Goal: Register for event/course

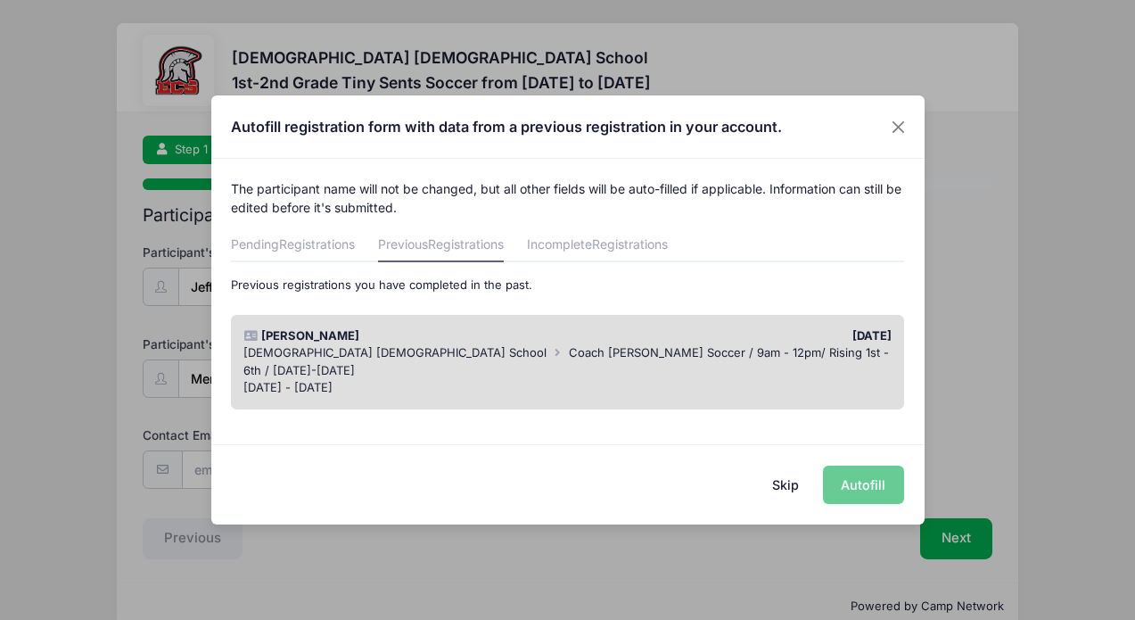
click at [855, 486] on div "Skip Autofill" at bounding box center [567, 483] width 713 height 79
click at [877, 488] on div "Skip Autofill" at bounding box center [567, 483] width 713 height 79
click at [344, 242] on span "Registrations" at bounding box center [317, 243] width 76 height 15
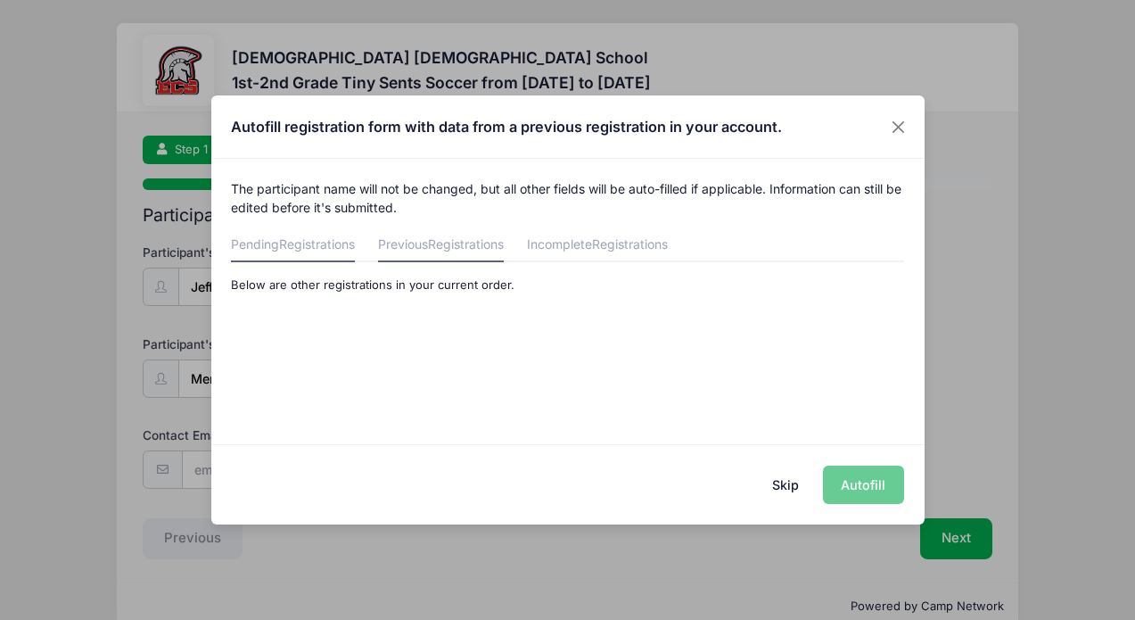
click at [447, 243] on span "Registrations" at bounding box center [466, 243] width 76 height 15
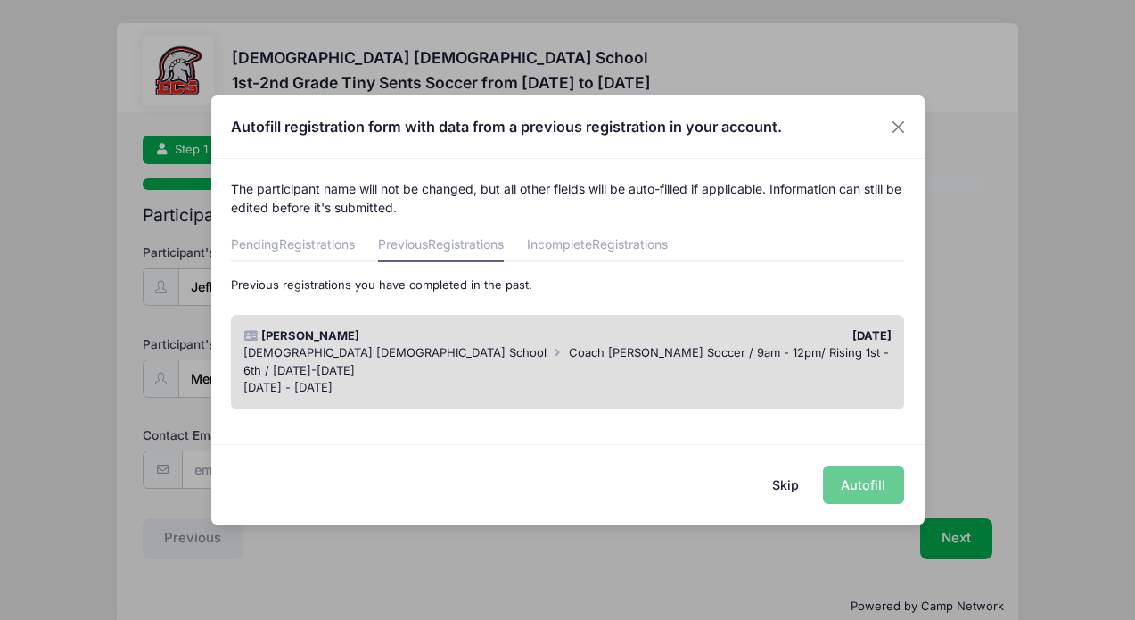
click at [512, 341] on div "[PERSON_NAME]" at bounding box center [401, 336] width 332 height 18
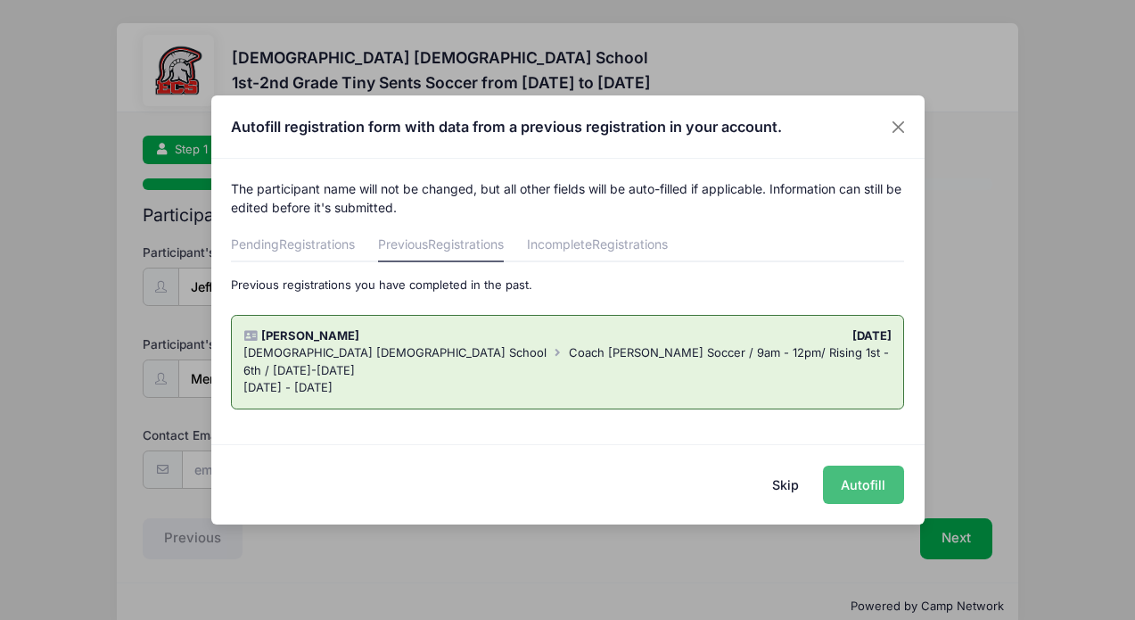
click at [863, 480] on button "Autofill" at bounding box center [863, 484] width 81 height 38
type input "[EMAIL_ADDRESS][DOMAIN_NAME]"
type input "[DATE]"
type input "[STREET_ADDRESS]"
type input "[GEOGRAPHIC_DATA][PERSON_NAME]"
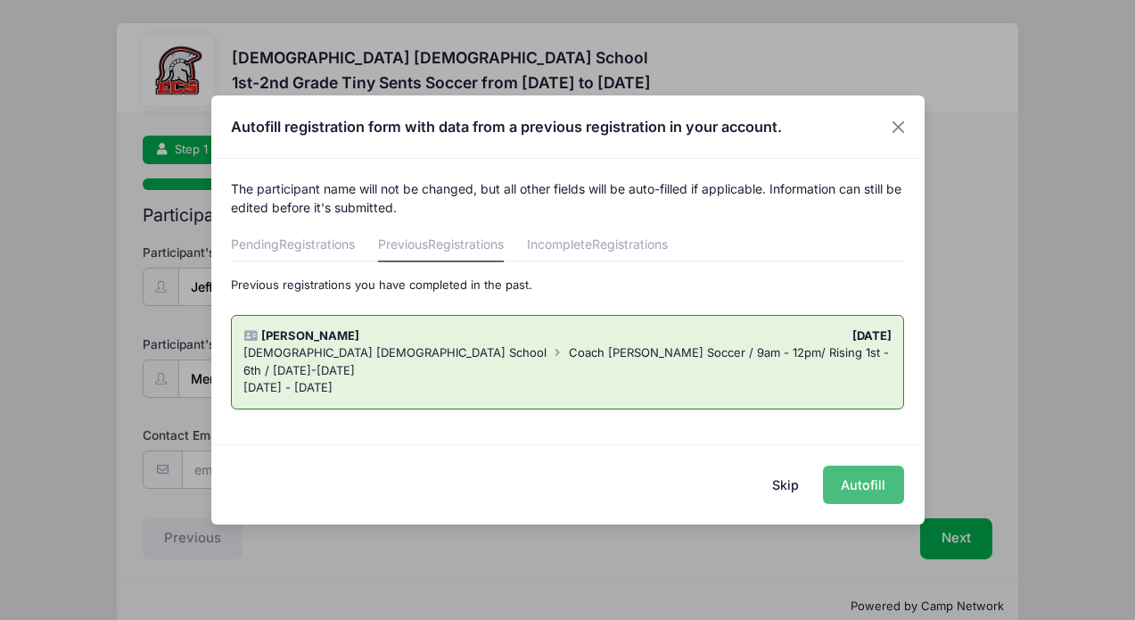
select select "FL"
type input "33967"
type input "[PERSON_NAME]"
type input "2393625464"
type input "[EMAIL_ADDRESS][DOMAIN_NAME]"
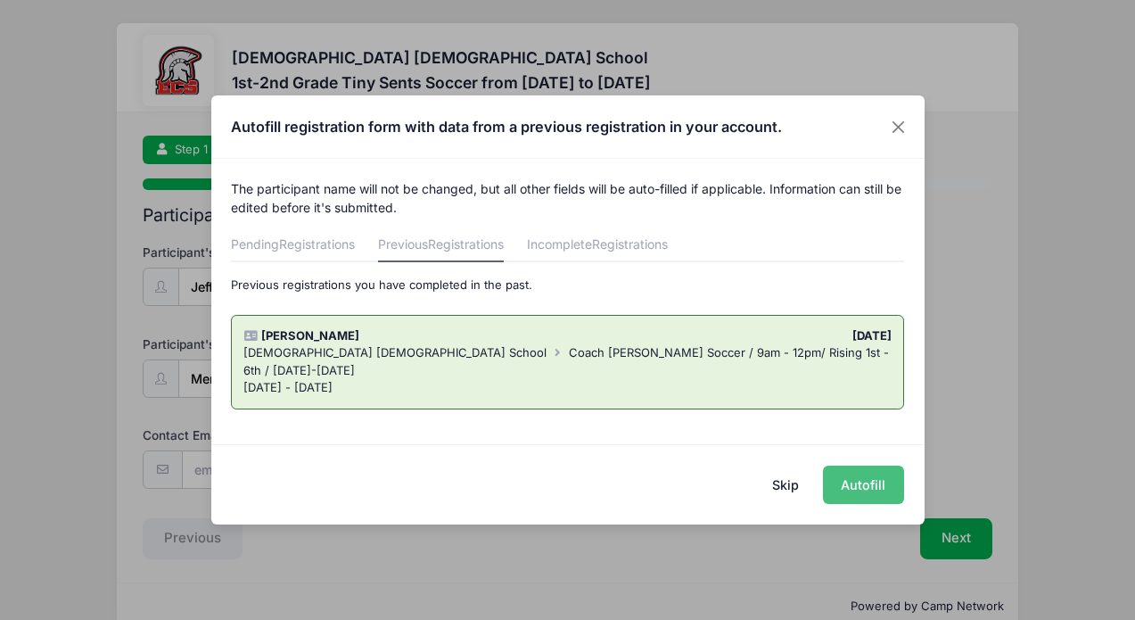
type input "[PERSON_NAME]"
type input "2393625464"
type input "[EMAIL_ADDRESS][DOMAIN_NAME]"
type input "[PERSON_NAME]"
type input "3023936402"
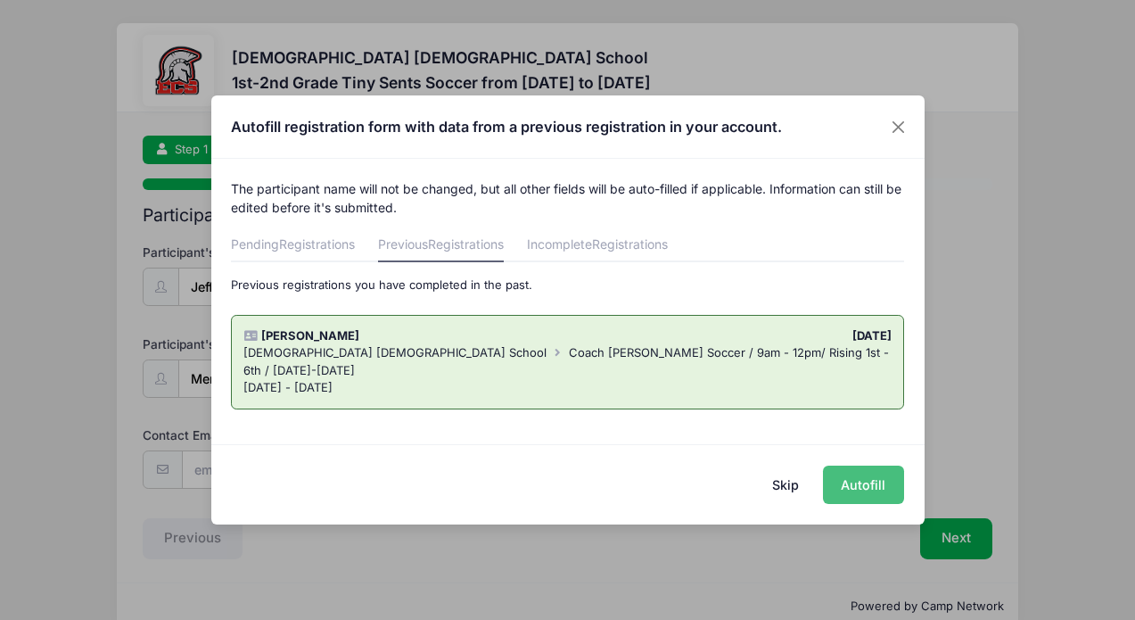
type input "[EMAIL_ADDRESS][DOMAIN_NAME]"
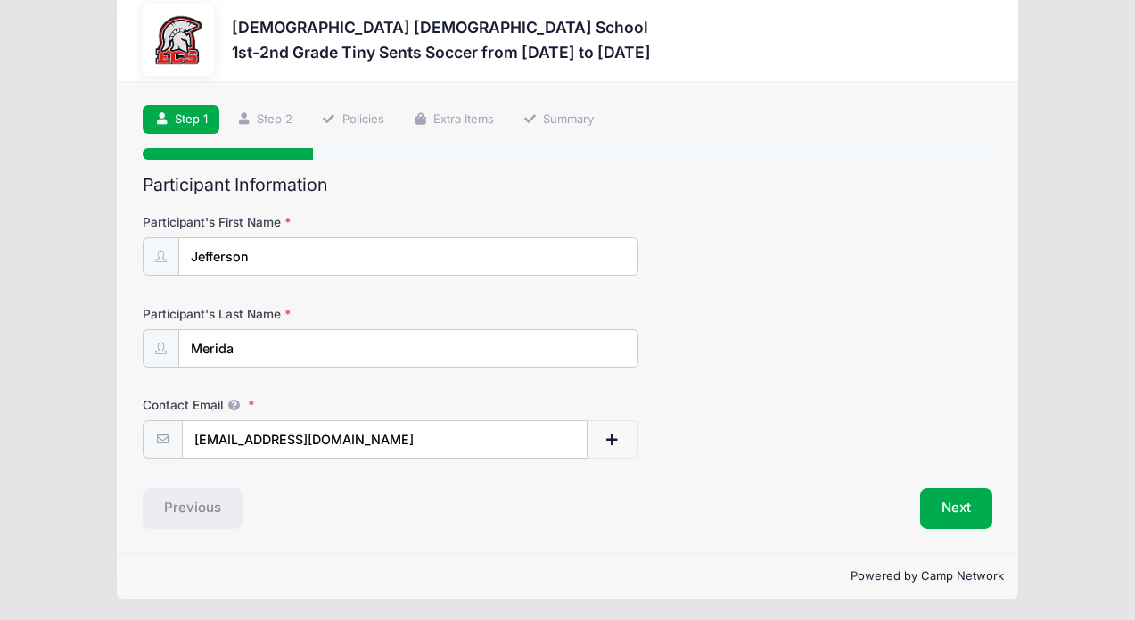
scroll to position [29, 0]
click at [971, 503] on button "Next" at bounding box center [956, 508] width 72 height 41
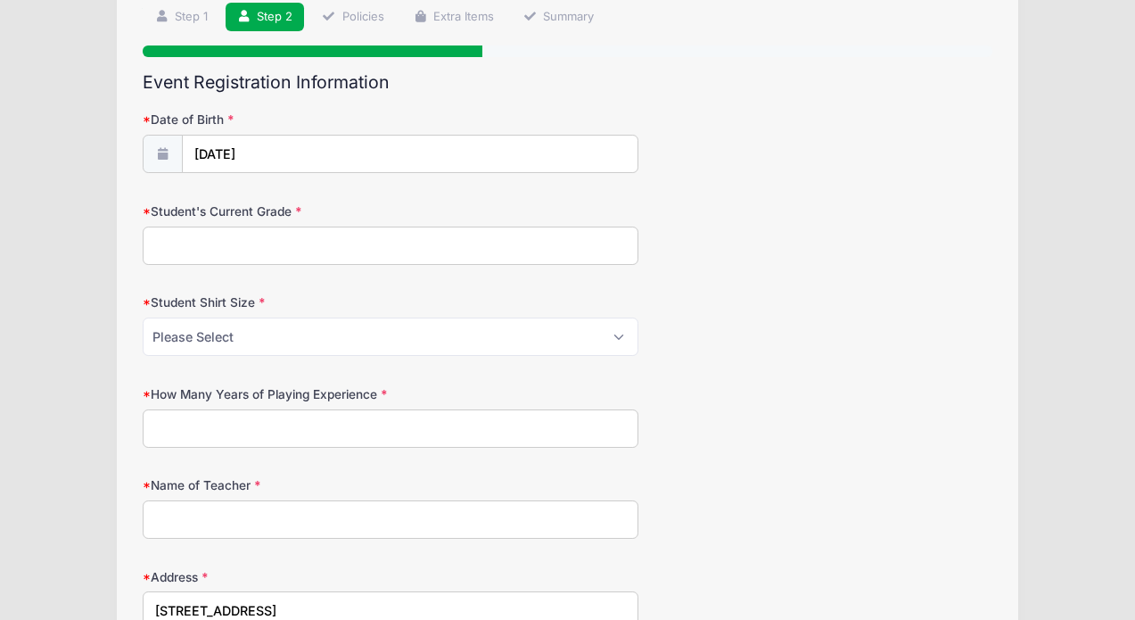
scroll to position [141, 0]
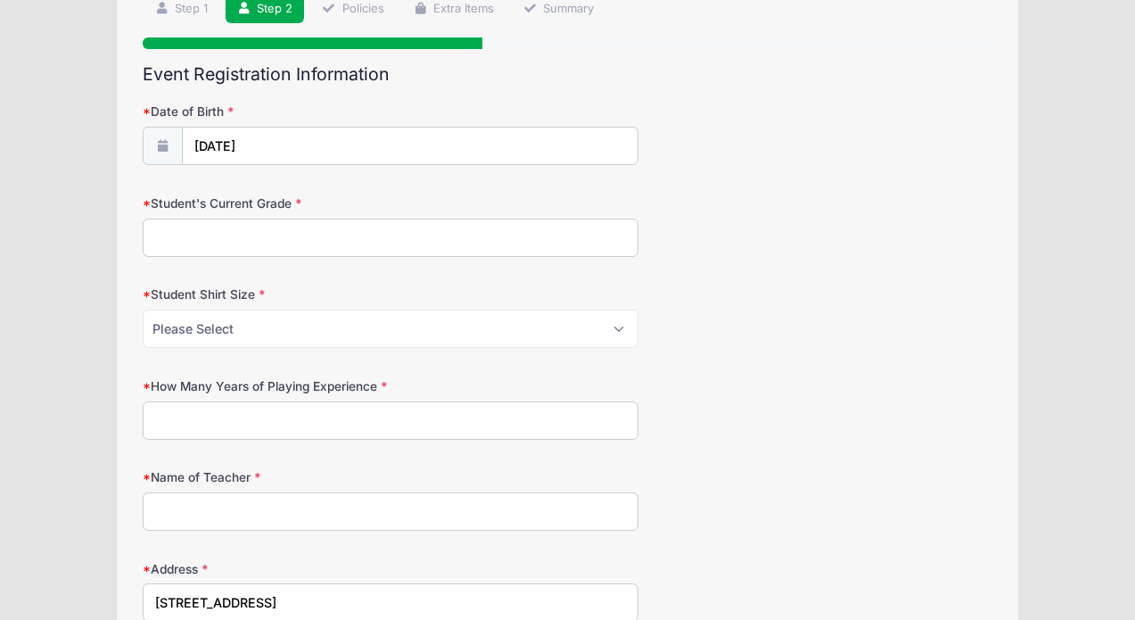
click at [592, 237] on input "Student's Current Grade" at bounding box center [391, 237] width 496 height 38
type input "1st"
select select "M"
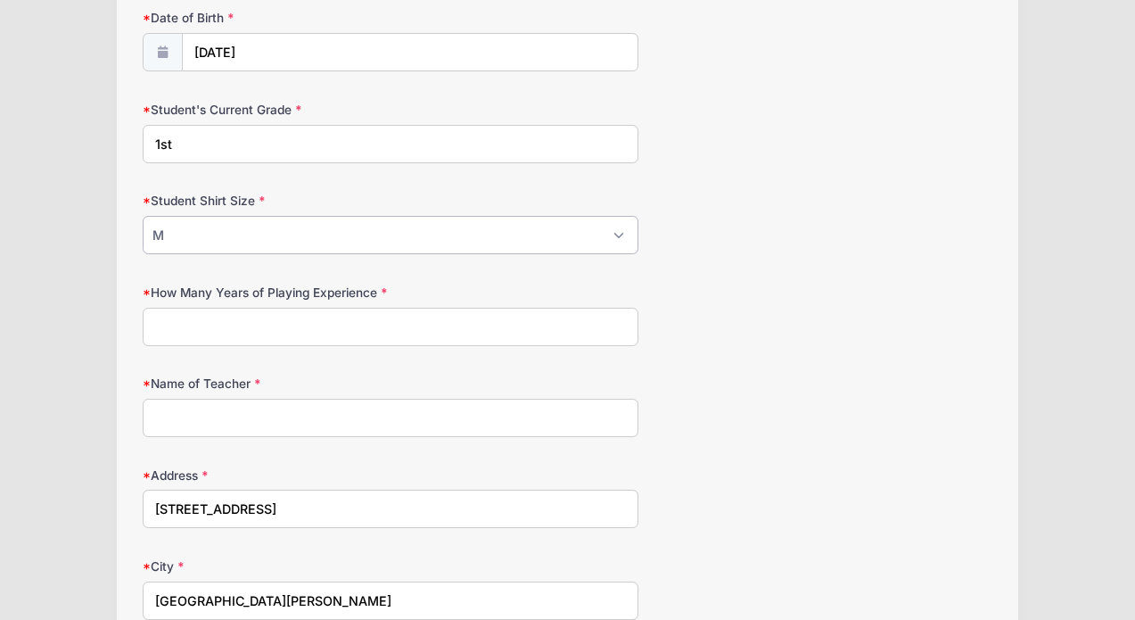
scroll to position [257, 0]
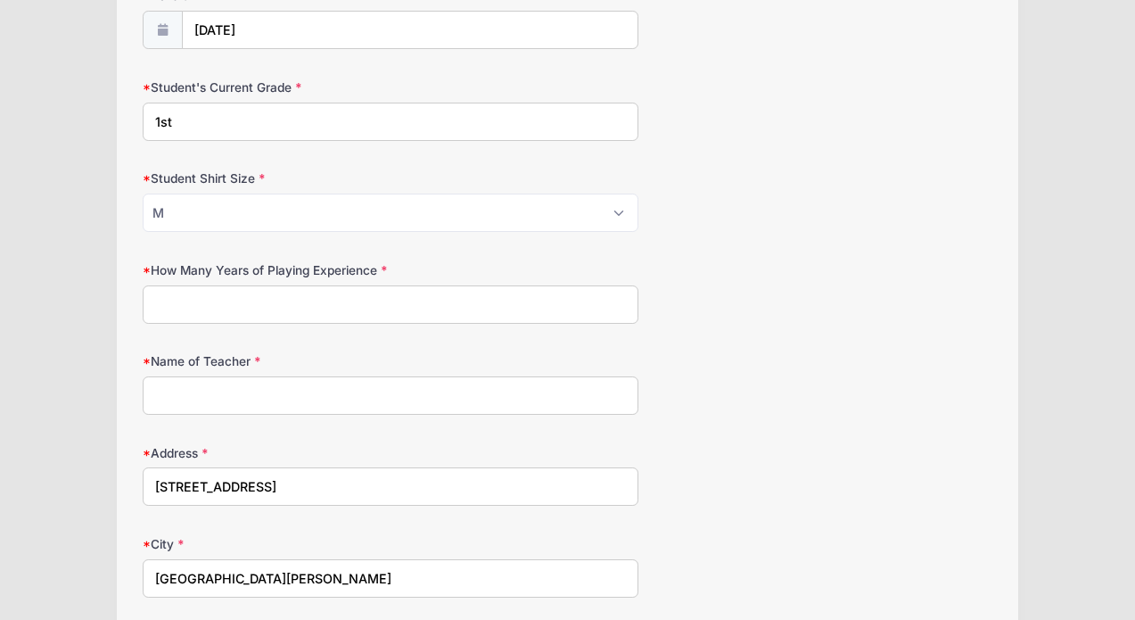
click at [509, 307] on input "How Many Years of Playing Experience" at bounding box center [391, 304] width 496 height 38
type input "1"
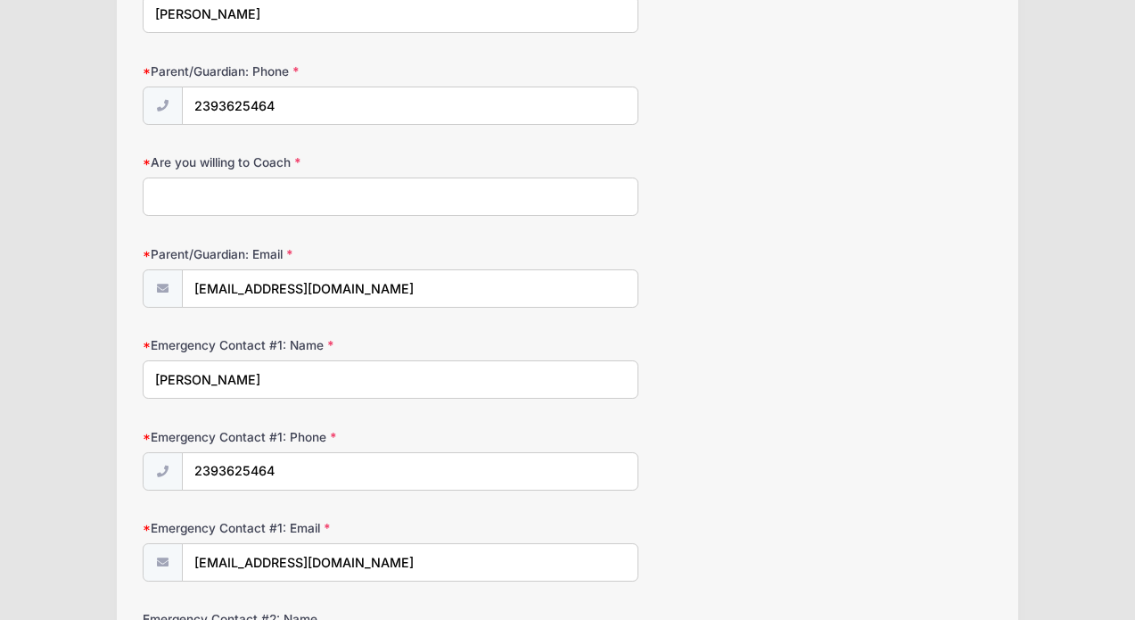
scroll to position [1448, 0]
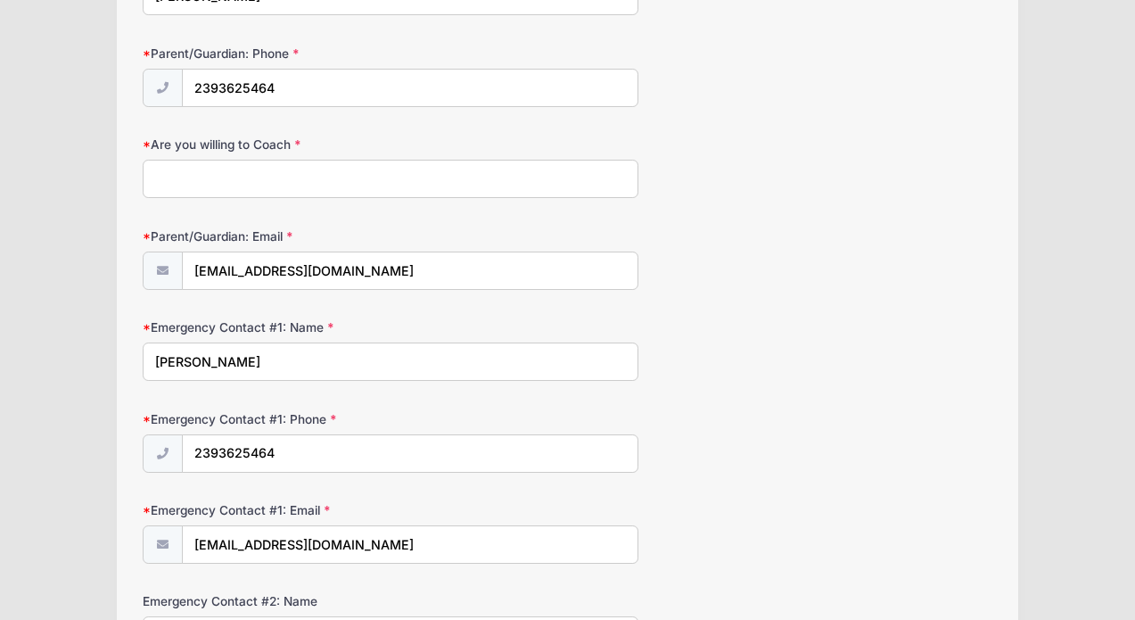
type input "[PERSON_NAME]"
click at [527, 182] on input "Are you willing to Coach" at bounding box center [391, 179] width 496 height 38
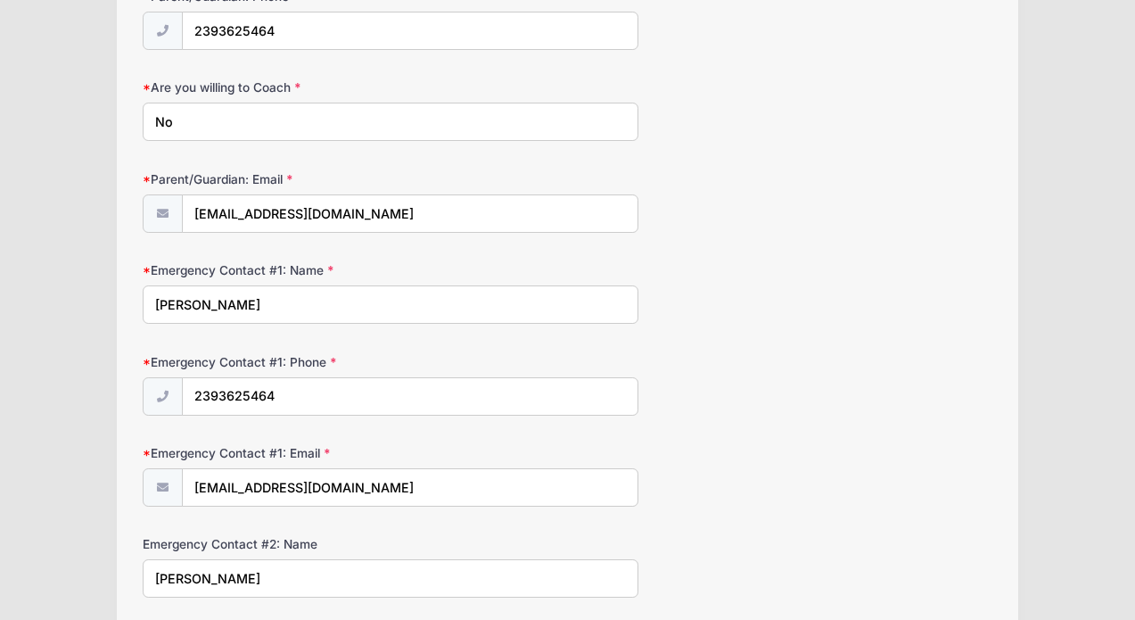
type input "N"
click at [203, 119] on input "Lacking the Skillset" at bounding box center [391, 122] width 496 height 38
click at [280, 111] on input "Lack the Skillset" at bounding box center [391, 122] width 496 height 38
type input "L"
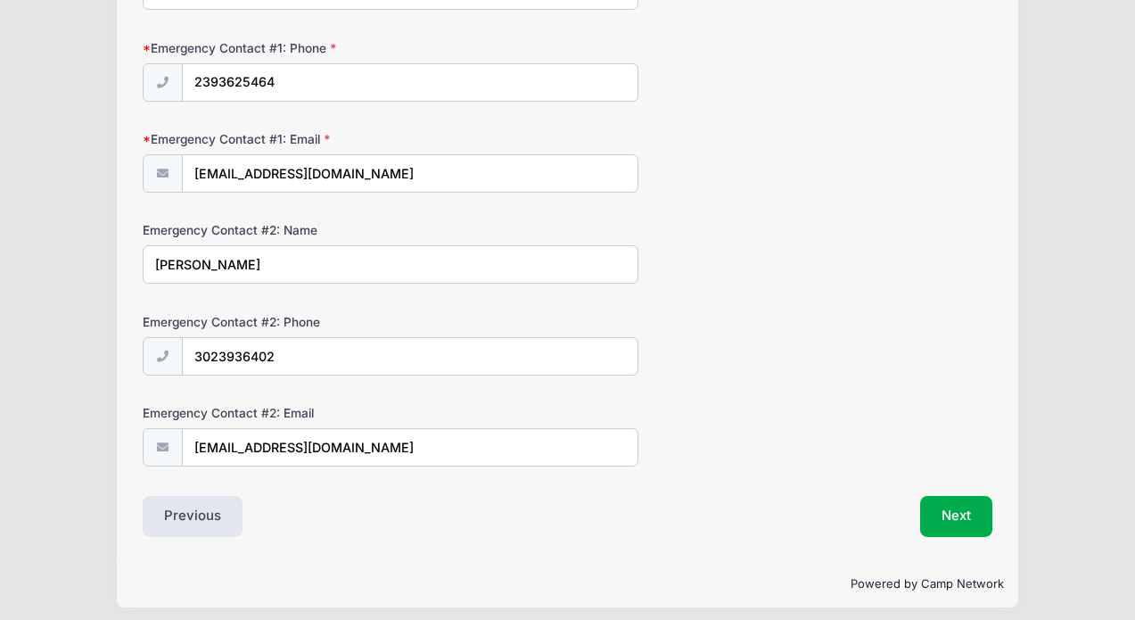
scroll to position [1818, 0]
type input "No- Not my area of expertise"
click at [946, 510] on button "Next" at bounding box center [956, 517] width 72 height 41
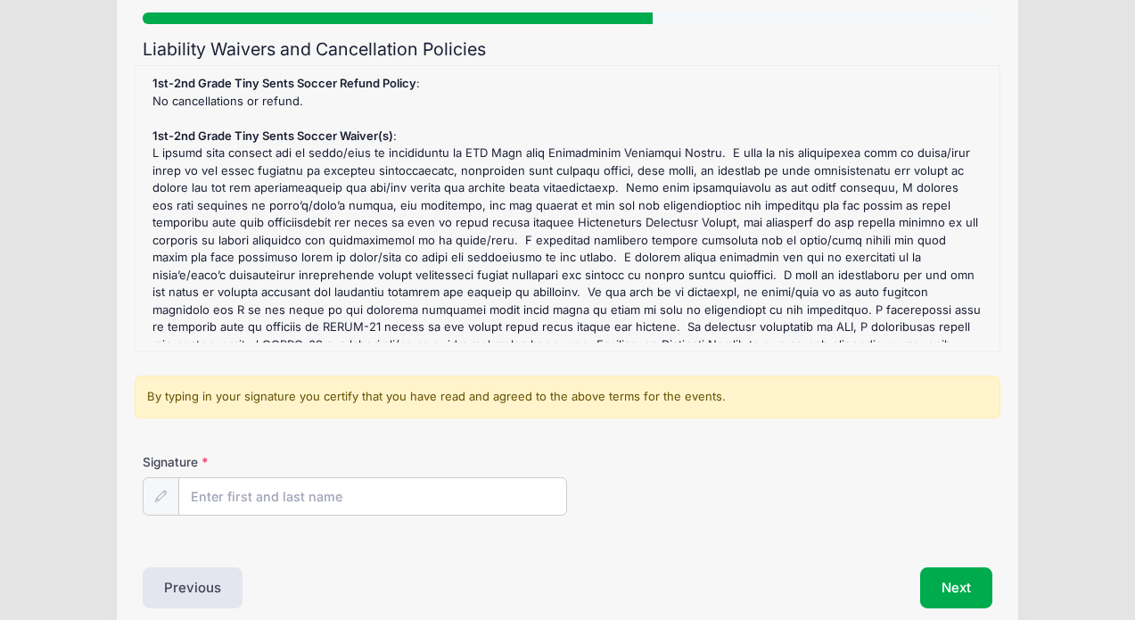
scroll to position [176, 0]
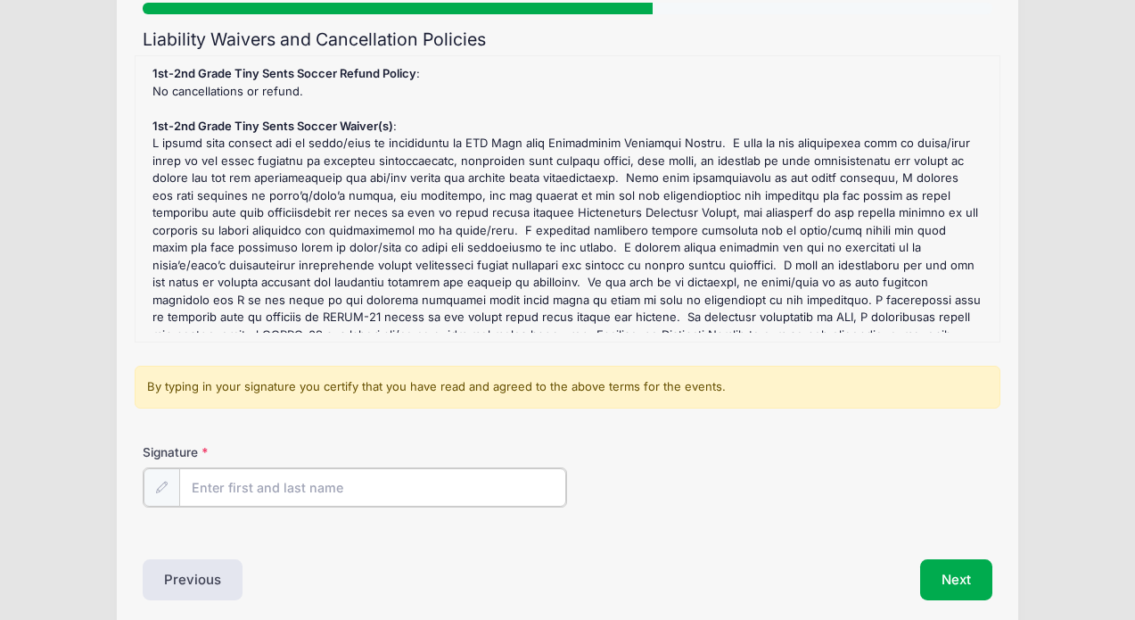
click at [347, 489] on input "Signature" at bounding box center [372, 487] width 387 height 38
type input "[PERSON_NAME]"
click at [940, 579] on button "Next" at bounding box center [956, 577] width 72 height 41
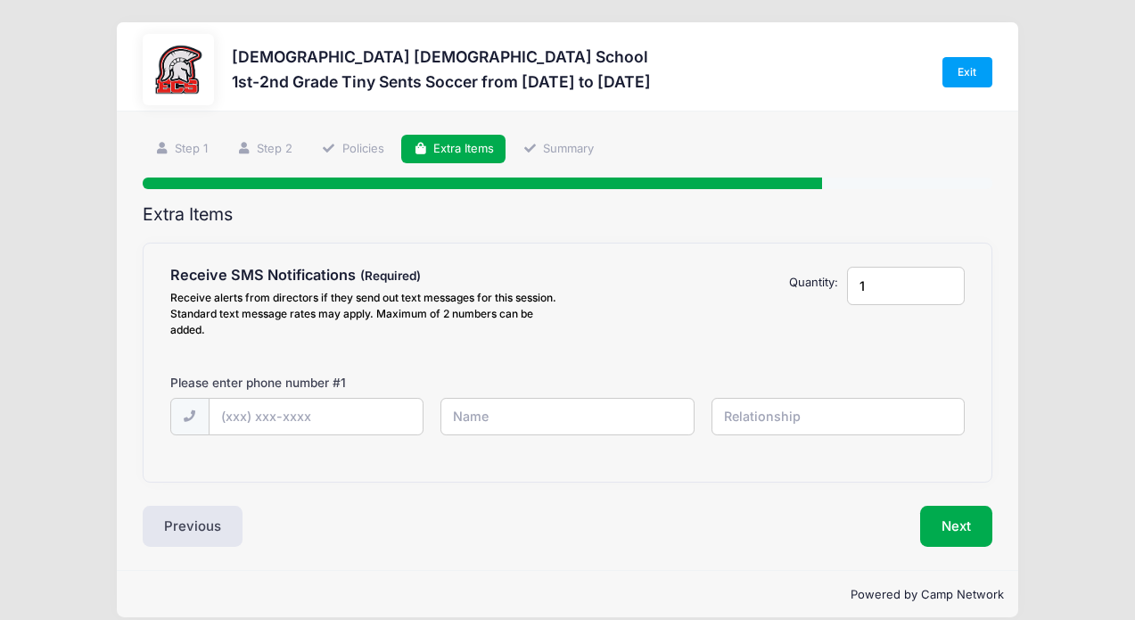
scroll to position [0, 0]
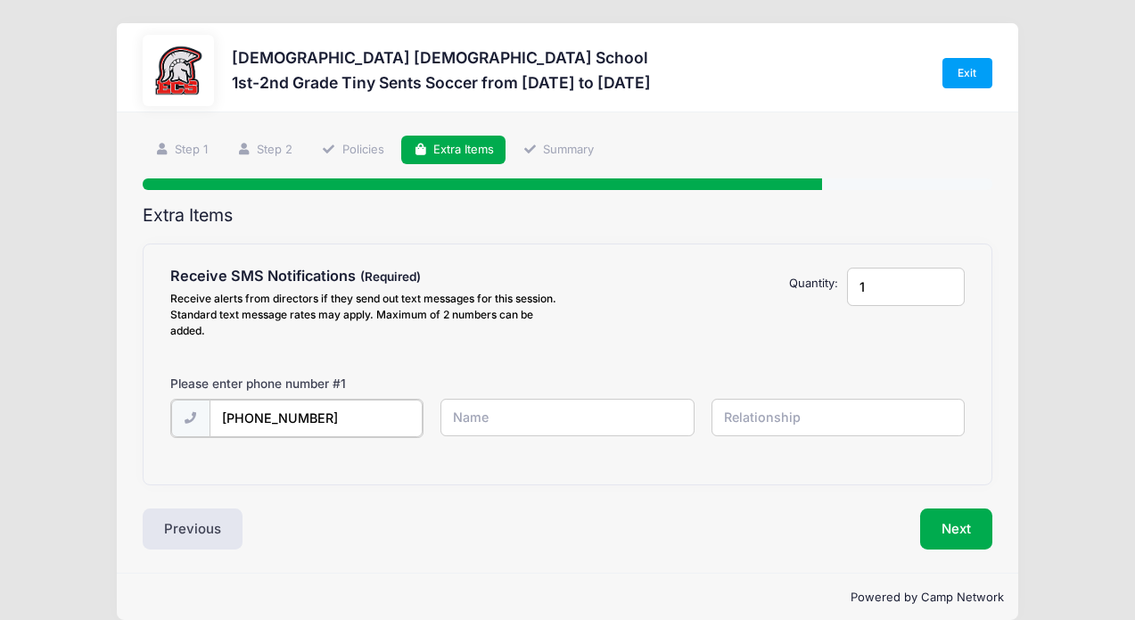
type input "[PHONE_NUMBER]"
type input "[PERSON_NAME]"
click at [882, 430] on input "text" at bounding box center [837, 417] width 253 height 38
type input "mom"
type input "2"
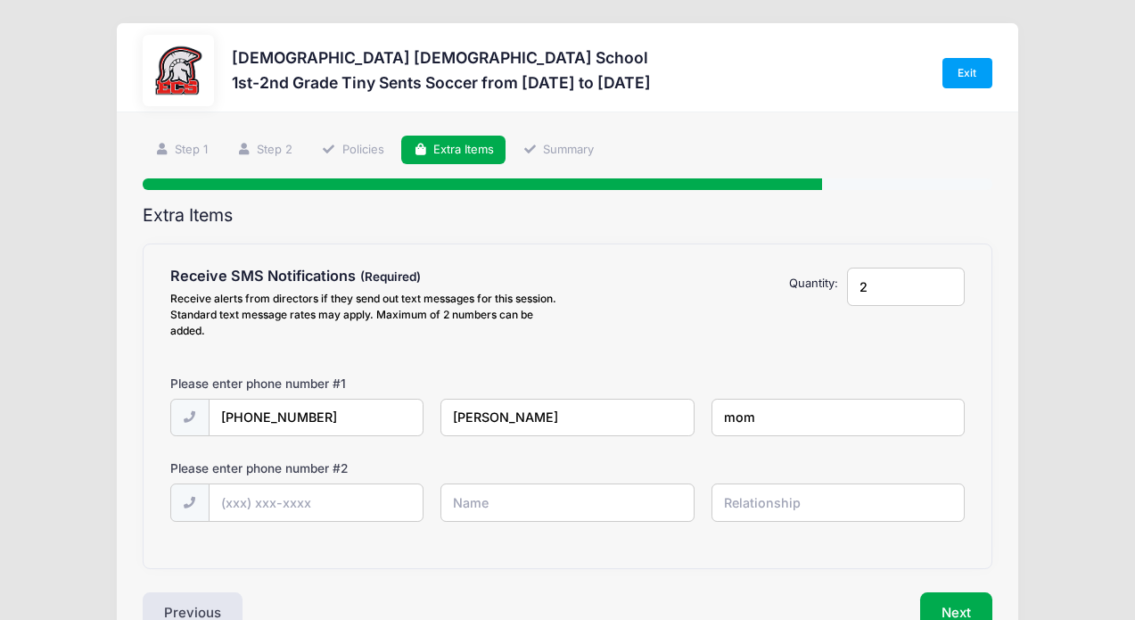
click at [947, 282] on input "2" at bounding box center [906, 286] width 118 height 38
type input "[PHONE_NUMBER]"
type input "[PERSON_NAME]"
click at [844, 511] on input "text" at bounding box center [837, 502] width 253 height 38
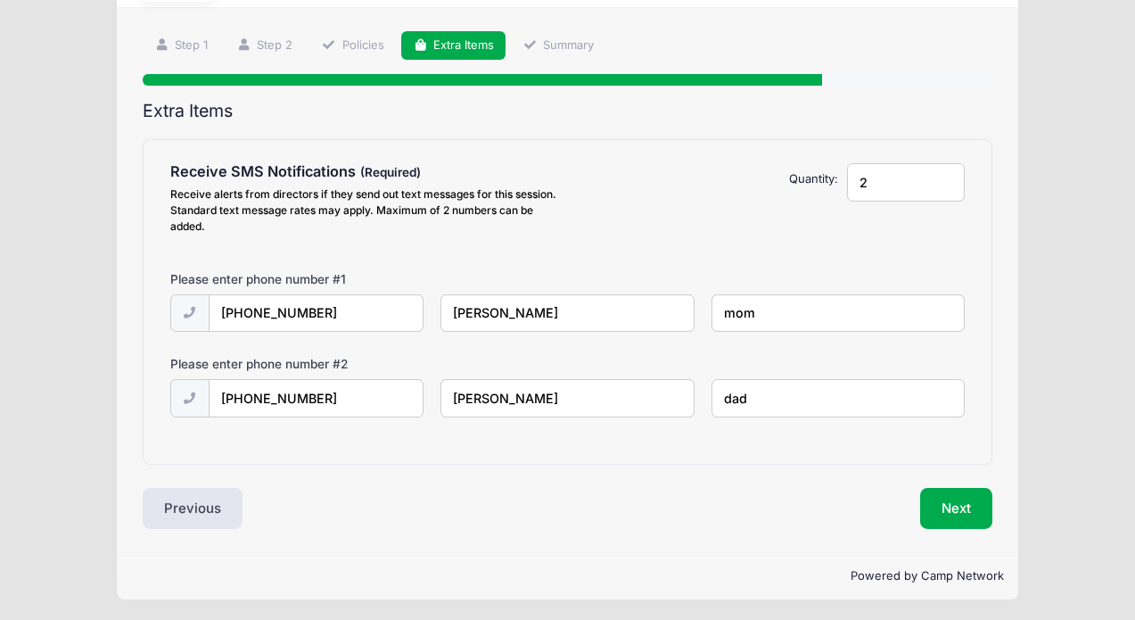
scroll to position [103, 0]
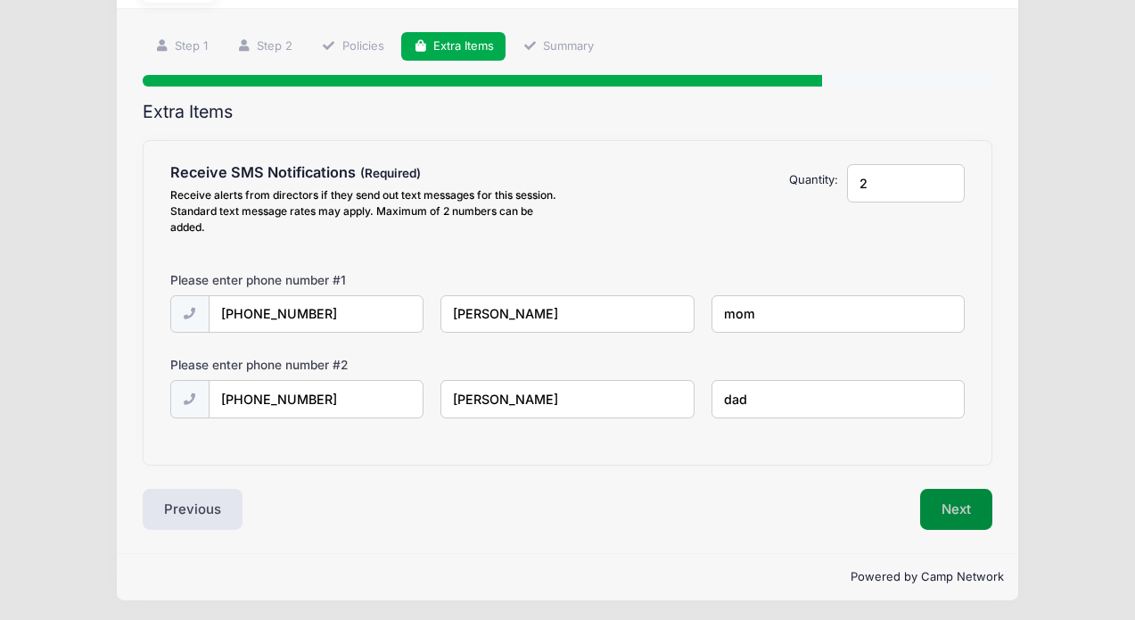
type input "dad"
click at [965, 497] on button "Next" at bounding box center [956, 508] width 72 height 41
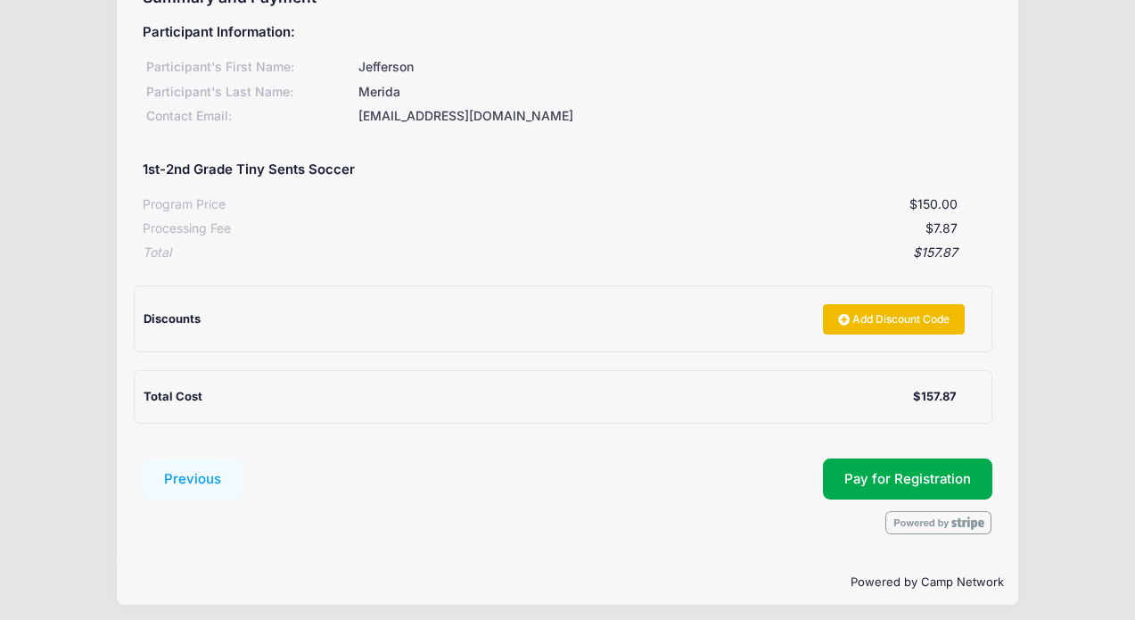
scroll to position [217, 0]
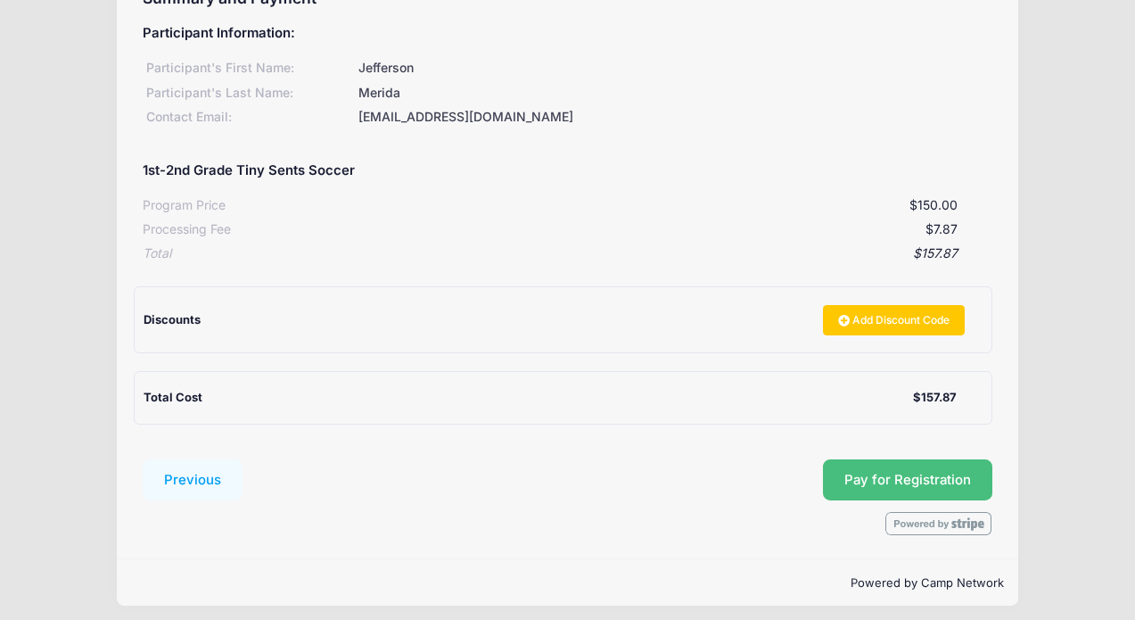
click at [894, 470] on button "Pay for Registration" at bounding box center [907, 479] width 169 height 41
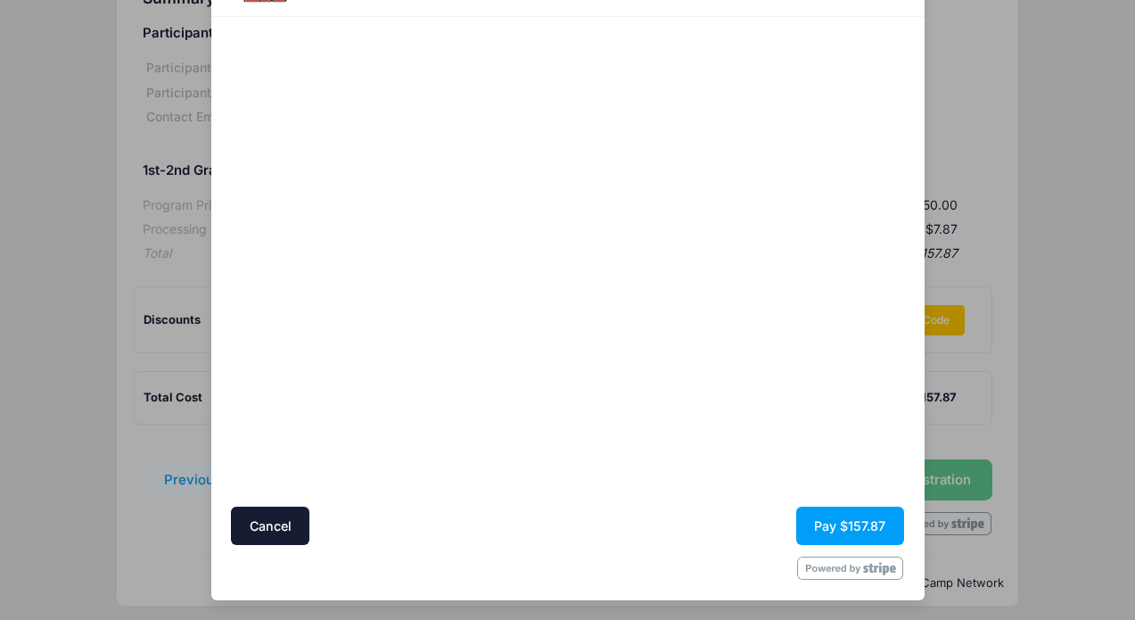
scroll to position [99, 0]
click at [847, 529] on button "Pay $157.87" at bounding box center [850, 525] width 108 height 38
click at [841, 520] on button "Pay $157.87" at bounding box center [850, 525] width 108 height 38
